Goal: Navigation & Orientation: Understand site structure

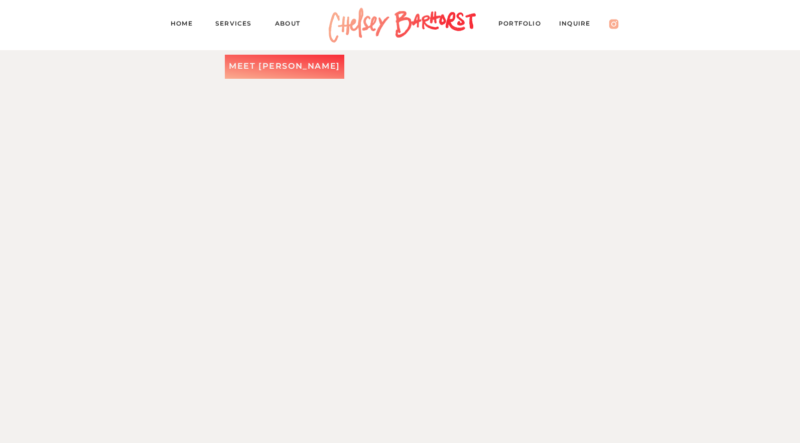
scroll to position [1895, 0]
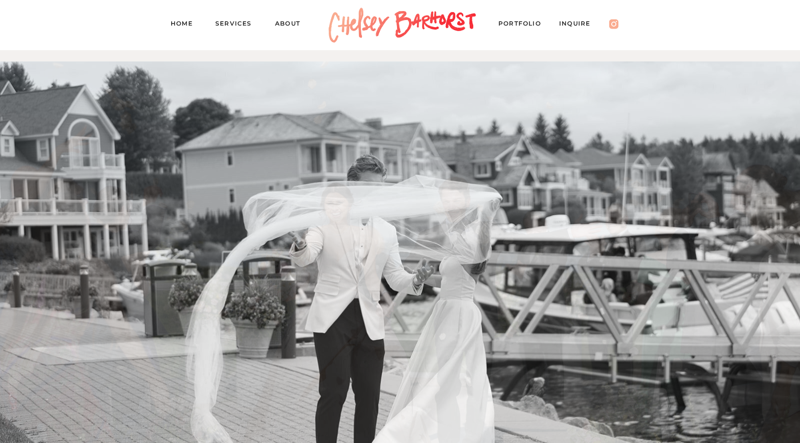
click at [282, 24] on nav "About" at bounding box center [292, 25] width 35 height 14
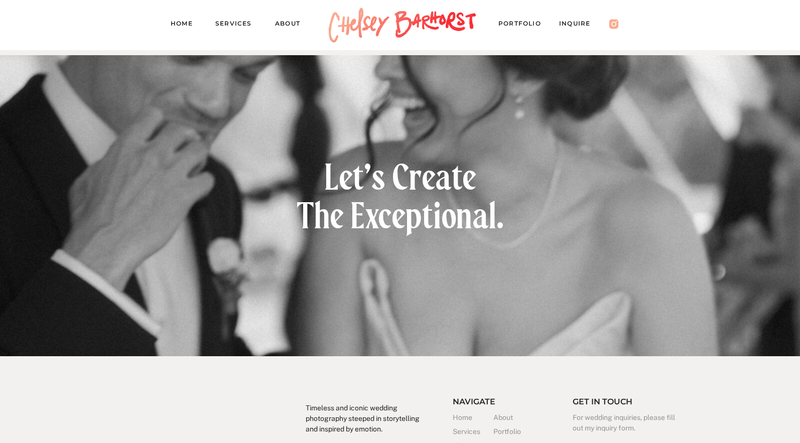
scroll to position [1621, 0]
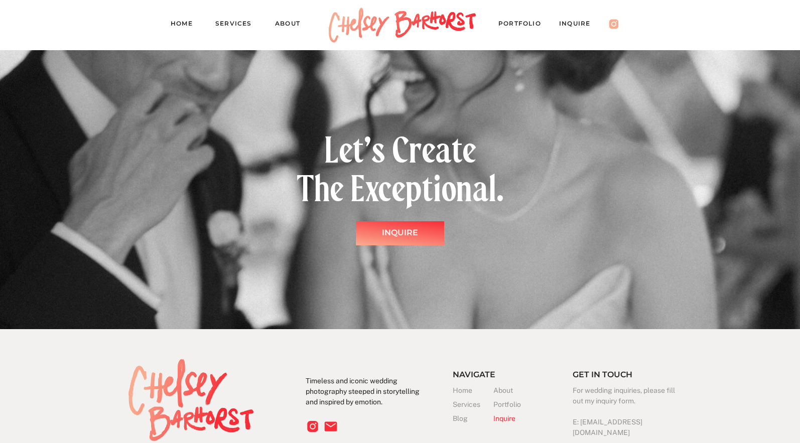
click at [504, 25] on nav "PORTFOLIO" at bounding box center [524, 25] width 52 height 14
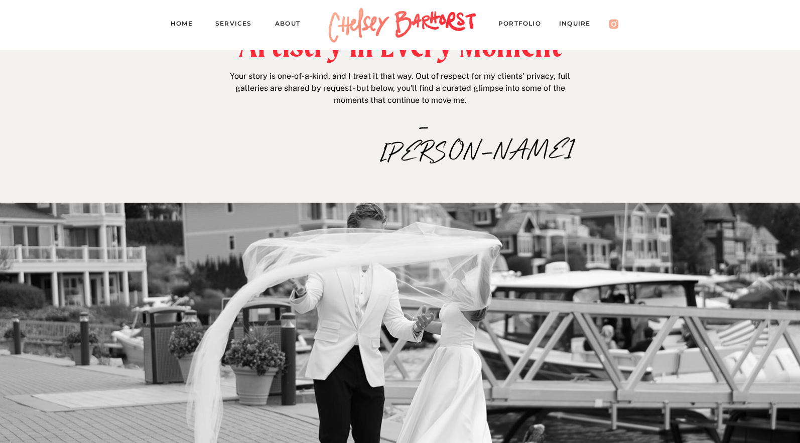
scroll to position [114, 0]
